Goal: Contribute content: Add original content to the website for others to see

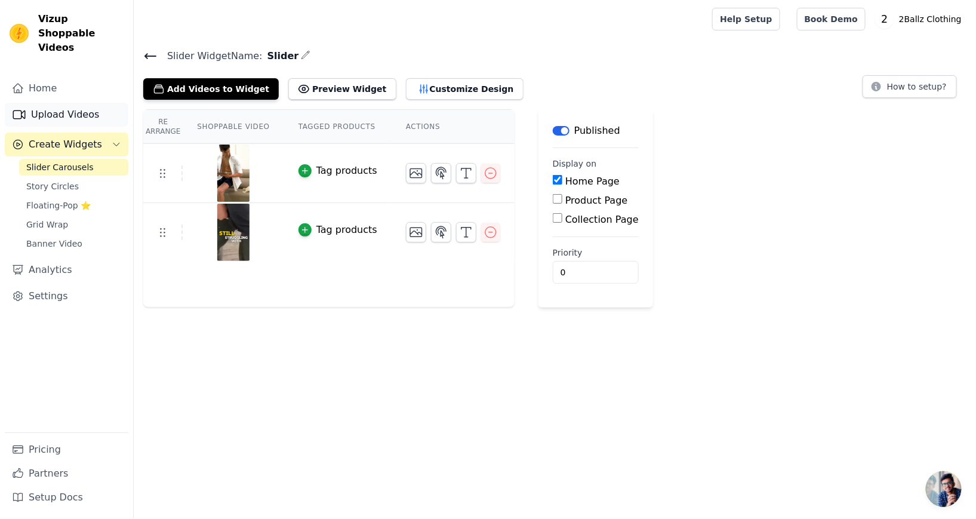
click at [78, 103] on link "Upload Videos" at bounding box center [67, 115] width 124 height 24
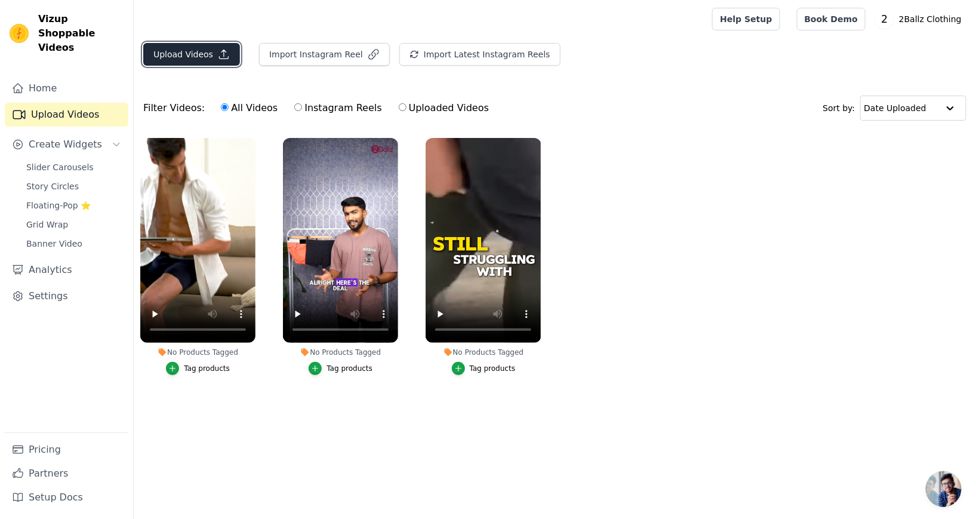
click at [209, 56] on button "Upload Videos" at bounding box center [191, 54] width 97 height 23
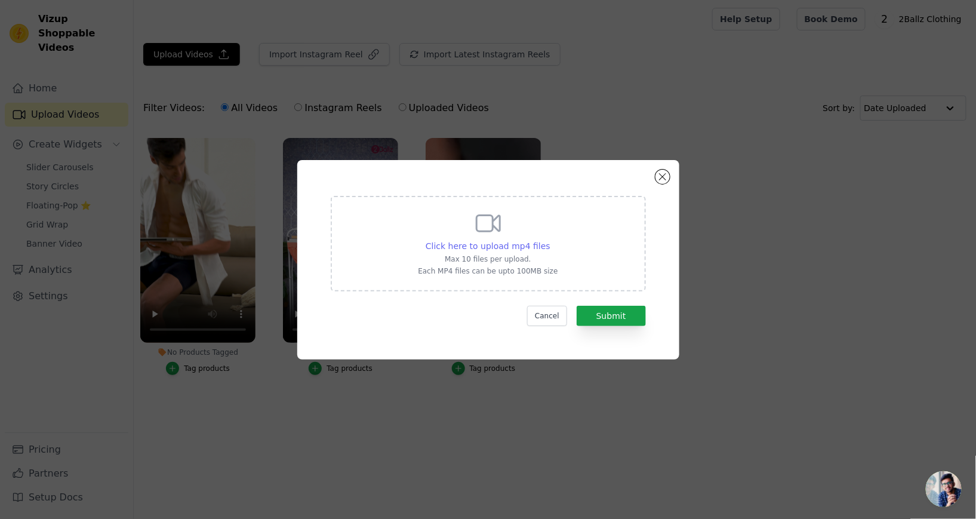
click at [515, 251] on span "Click here to upload mp4 files" at bounding box center [488, 246] width 125 height 10
click at [550, 240] on input "Click here to upload mp4 files Max 10 files per upload. Each MP4 files can be u…" at bounding box center [550, 239] width 1 height 1
click at [661, 184] on button "Close modal" at bounding box center [663, 177] width 14 height 14
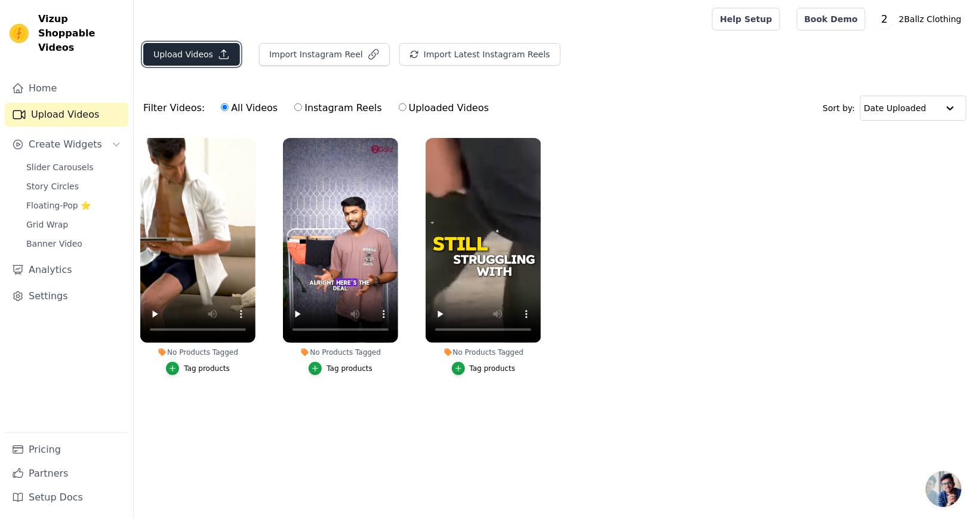
click at [176, 54] on button "Upload Videos" at bounding box center [191, 54] width 97 height 23
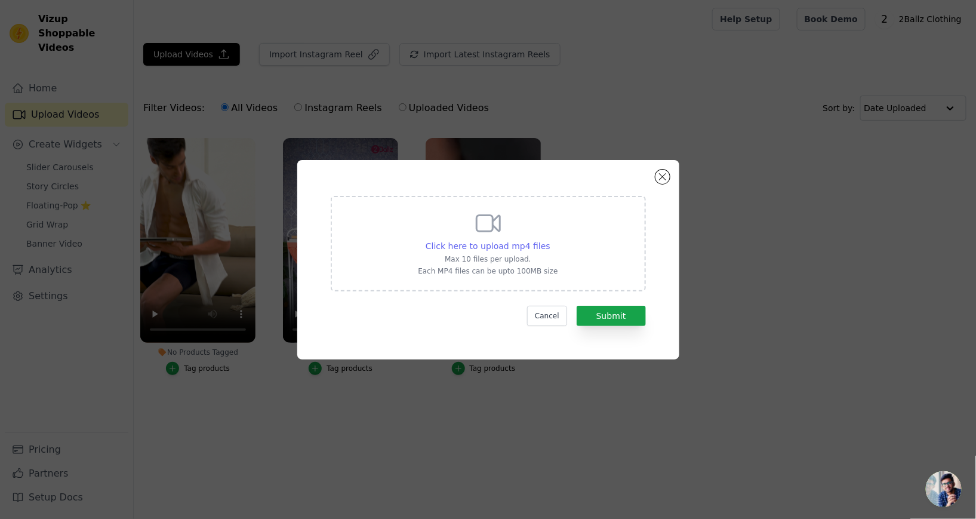
click at [500, 251] on span "Click here to upload mp4 files" at bounding box center [488, 246] width 125 height 10
click at [550, 240] on input "Click here to upload mp4 files Max 10 files per upload. Each MP4 files can be u…" at bounding box center [550, 239] width 1 height 1
type input "C:\fakepath\2ballz s1.mp4"
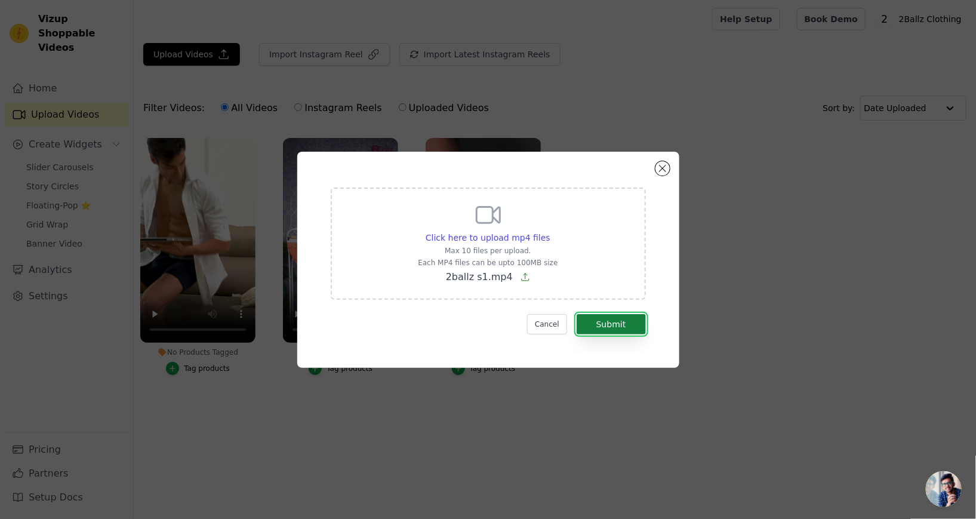
click at [618, 334] on button "Submit" at bounding box center [611, 324] width 69 height 20
